Goal: Find specific page/section: Find specific page/section

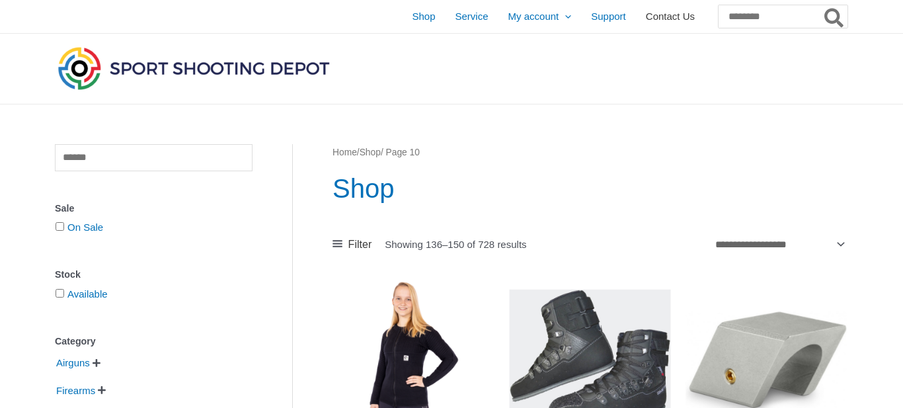
click at [655, 23] on span "Contact Us" at bounding box center [670, 16] width 49 height 33
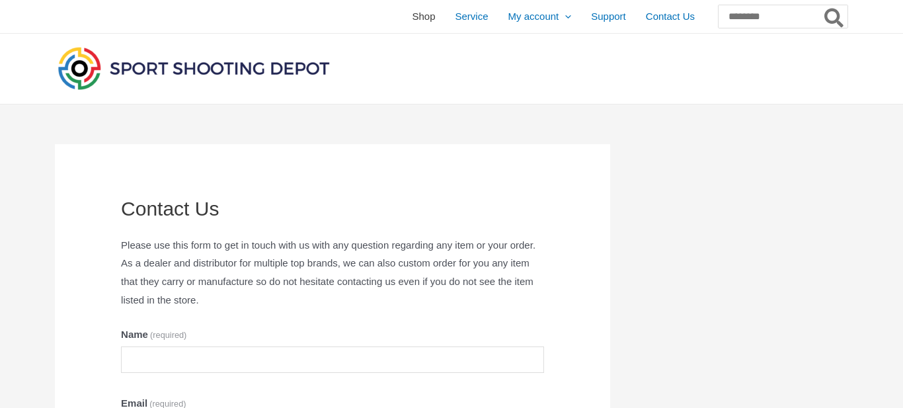
click at [412, 19] on span "Shop" at bounding box center [423, 16] width 23 height 33
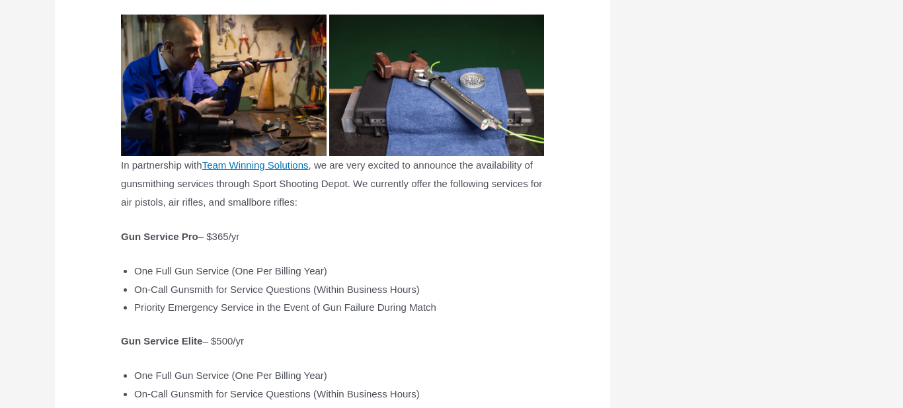
scroll to position [226, 0]
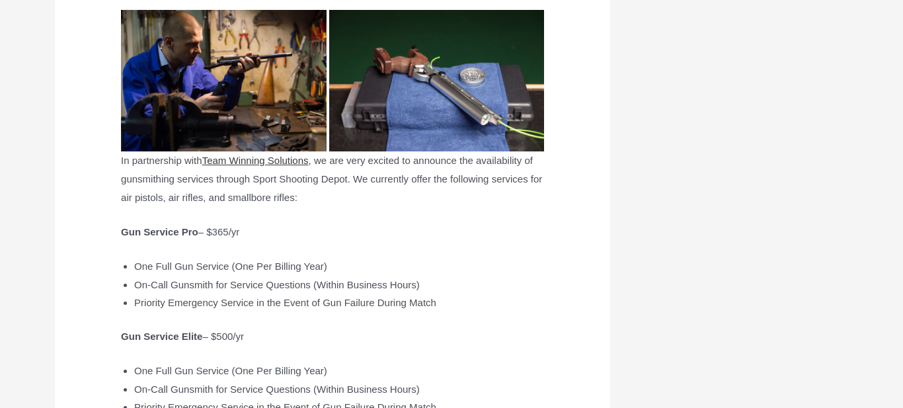
click at [309, 163] on link "Team Winning Solutions" at bounding box center [255, 160] width 106 height 11
